Goal: Transaction & Acquisition: Obtain resource

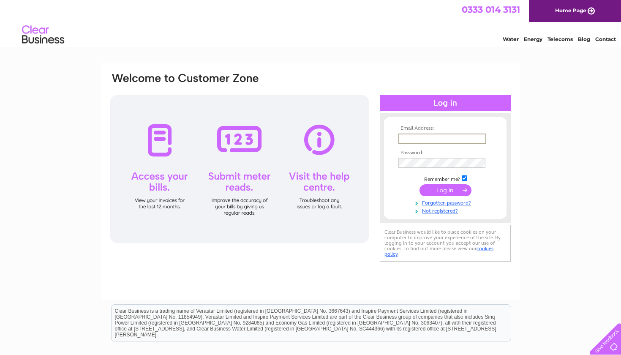
type input "[EMAIL_ADDRESS][DOMAIN_NAME]"
click at [445, 189] on input "submit" at bounding box center [445, 190] width 52 height 12
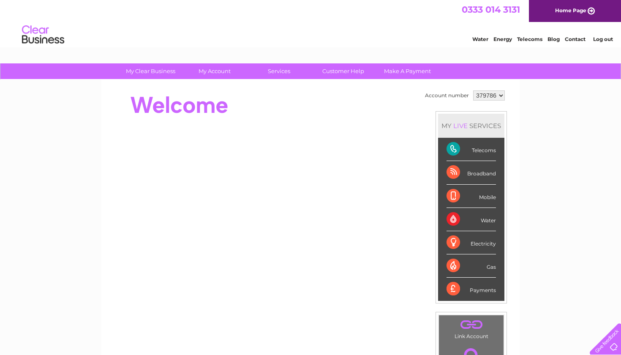
click at [456, 286] on div "Payments" at bounding box center [470, 288] width 49 height 23
click at [489, 291] on div "Payments" at bounding box center [470, 288] width 49 height 23
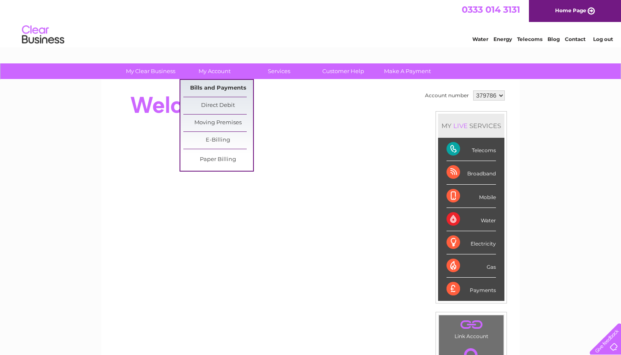
click at [219, 87] on link "Bills and Payments" at bounding box center [218, 88] width 70 height 17
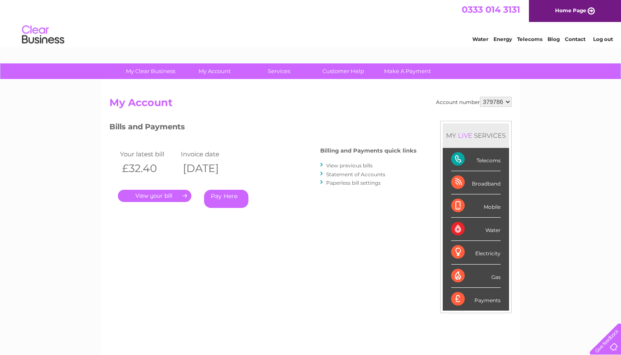
click at [146, 193] on link "." at bounding box center [154, 196] width 73 height 12
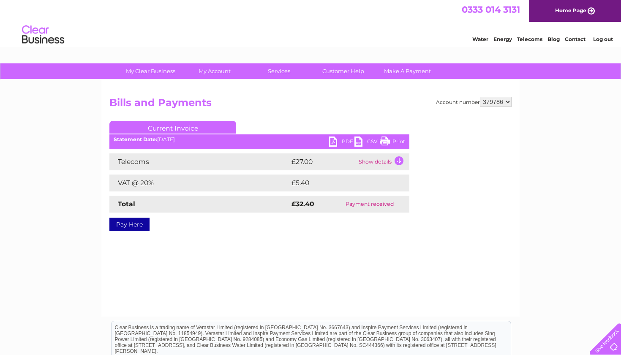
click at [343, 140] on link "PDF" at bounding box center [341, 142] width 25 height 12
